Goal: Task Accomplishment & Management: Use online tool/utility

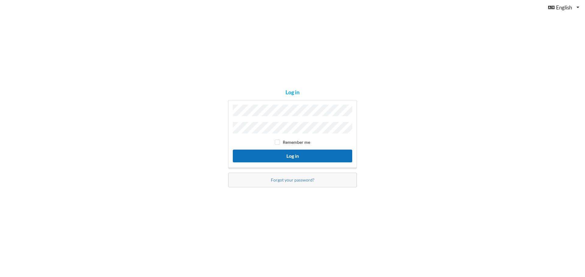
click at [300, 157] on button "Log in" at bounding box center [292, 156] width 119 height 12
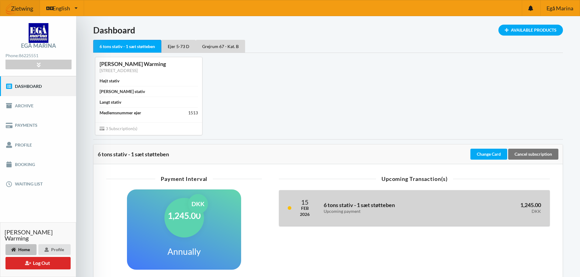
click at [371, 203] on h3 "6 tons stativ - 1 sæt støtteben Upcoming payment" at bounding box center [389, 208] width 130 height 12
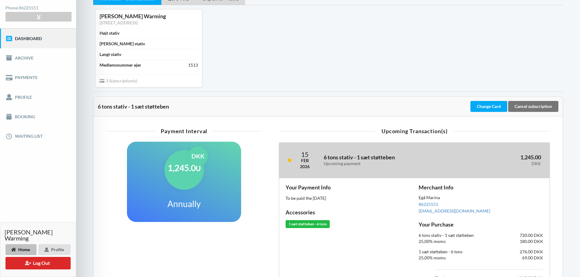
scroll to position [30, 0]
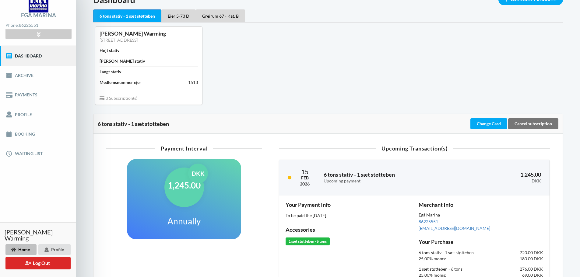
click at [354, 120] on div "6 tons stativ - 1 sæt støtteben Change Card Cancel subscription" at bounding box center [327, 124] width 469 height 20
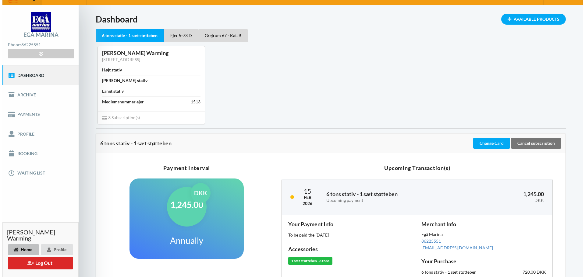
scroll to position [0, 0]
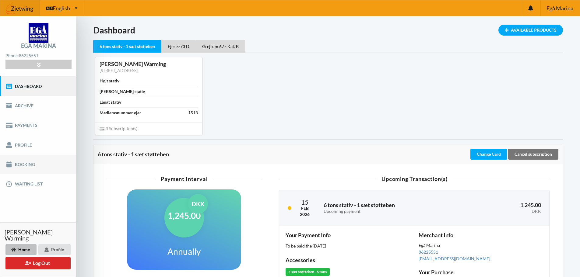
click at [24, 163] on link "Booking" at bounding box center [38, 164] width 76 height 19
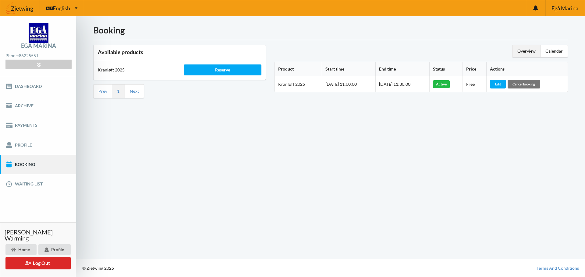
click at [451, 121] on div "Booking Available products Kranløft 2025 Reserve Prev 1 Next Overview Calendar …" at bounding box center [330, 137] width 509 height 243
click at [450, 114] on div "Booking Available products Kranløft 2025 Reserve Prev 1 Next Overview Calendar …" at bounding box center [330, 137] width 509 height 243
click at [168, 168] on div "Booking Available products Kranløft 2025 Reserve Prev 1 Next Overview Calendar …" at bounding box center [330, 137] width 509 height 243
